Goal: Transaction & Acquisition: Purchase product/service

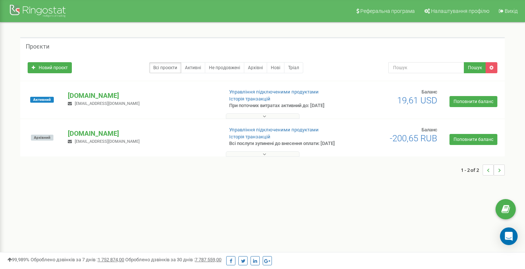
click at [249, 115] on button at bounding box center [263, 116] width 74 height 6
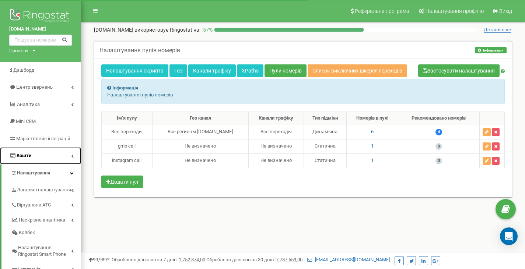
click at [26, 149] on link "Кошти" at bounding box center [40, 155] width 81 height 17
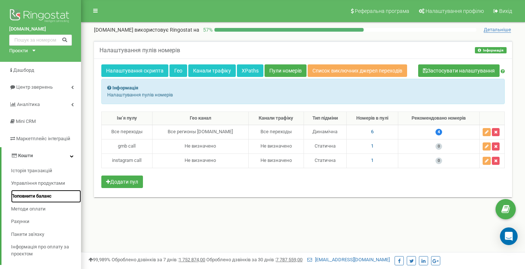
click at [40, 192] on link "Поповнити баланс" at bounding box center [46, 196] width 70 height 13
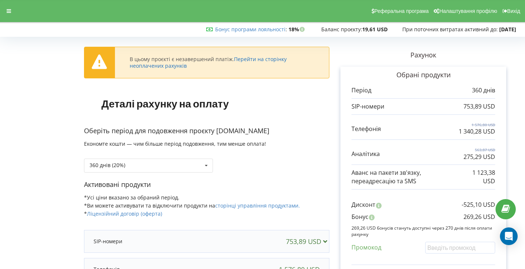
click at [264, 59] on link "Перейти на сторінку неоплачених рахунків" at bounding box center [208, 63] width 157 height 14
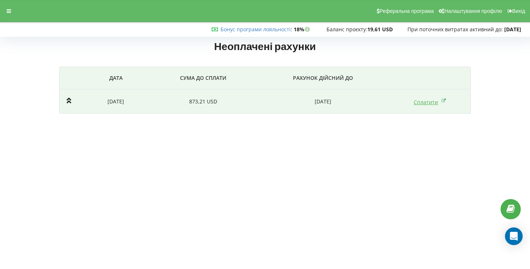
click at [432, 103] on link "Сплатити" at bounding box center [430, 102] width 32 height 7
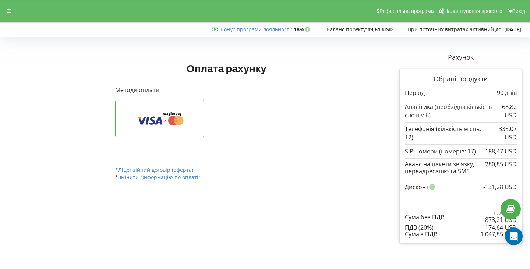
click at [340, 177] on div "Оплата рахунку Рахунок Обрані продукти Період 90 днів" at bounding box center [226, 126] width 233 height 136
click at [184, 124] on icon at bounding box center [160, 119] width 66 height 14
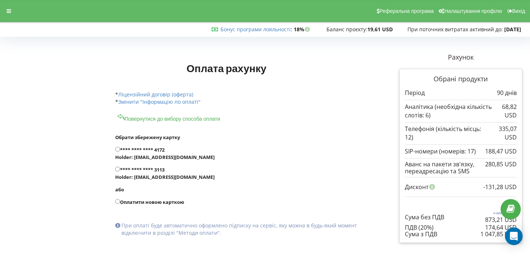
click at [171, 202] on label "Оплатити новою карткою" at bounding box center [243, 201] width 256 height 7
click at [120, 202] on input "Оплатити новою карткою" at bounding box center [117, 201] width 5 height 5
radio input "true"
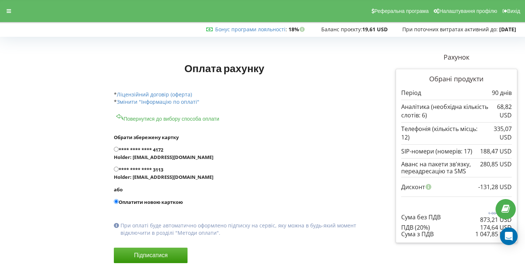
scroll to position [24, 0]
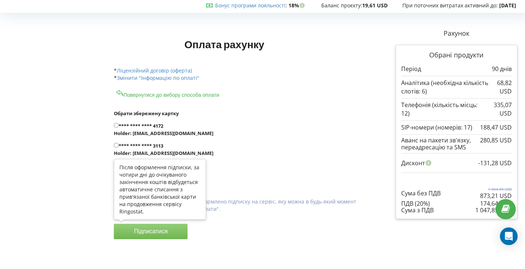
click at [178, 228] on button "Підписатися" at bounding box center [151, 231] width 74 height 15
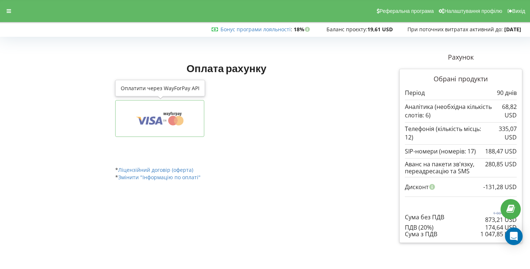
click at [176, 124] on icon at bounding box center [160, 119] width 66 height 14
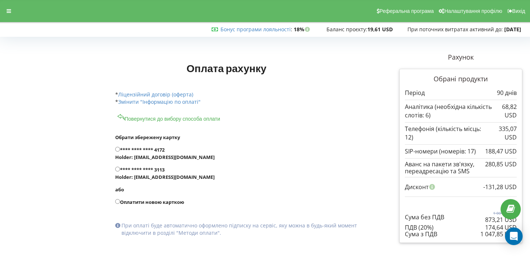
click at [135, 201] on label "Оплатити новою карткою" at bounding box center [243, 201] width 256 height 7
click at [120, 201] on input "Оплатити новою карткою" at bounding box center [117, 201] width 5 height 5
radio input "true"
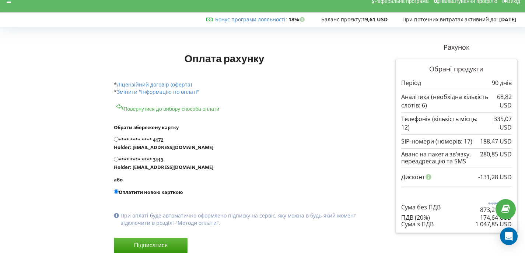
scroll to position [24, 0]
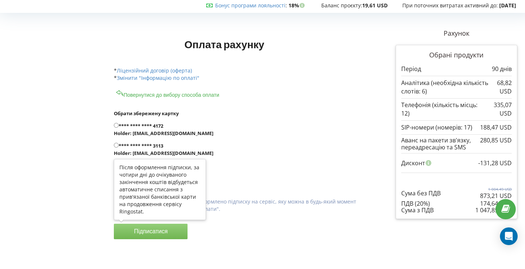
click at [137, 231] on button "Підписатися" at bounding box center [151, 231] width 74 height 15
click at [154, 233] on button "Підписатися" at bounding box center [151, 231] width 74 height 15
